Goal: Navigation & Orientation: Find specific page/section

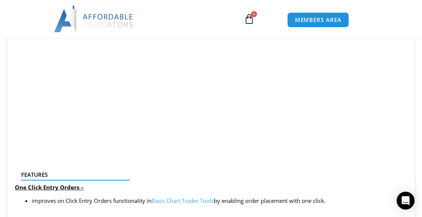
scroll to position [690, 0]
click at [185, 201] on link "Basic Chart Trader Tools" at bounding box center [183, 200] width 62 height 7
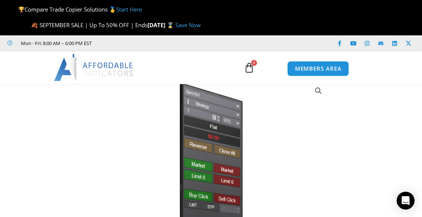
click at [134, 8] on link "Start Here" at bounding box center [129, 9] width 26 height 7
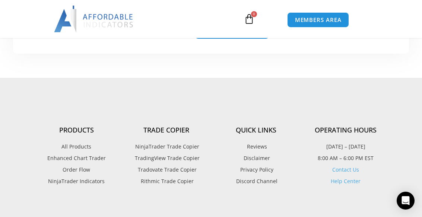
scroll to position [1137, 0]
click at [80, 142] on span "All Products" at bounding box center [76, 147] width 30 height 10
